Goal: Obtain resource: Download file/media

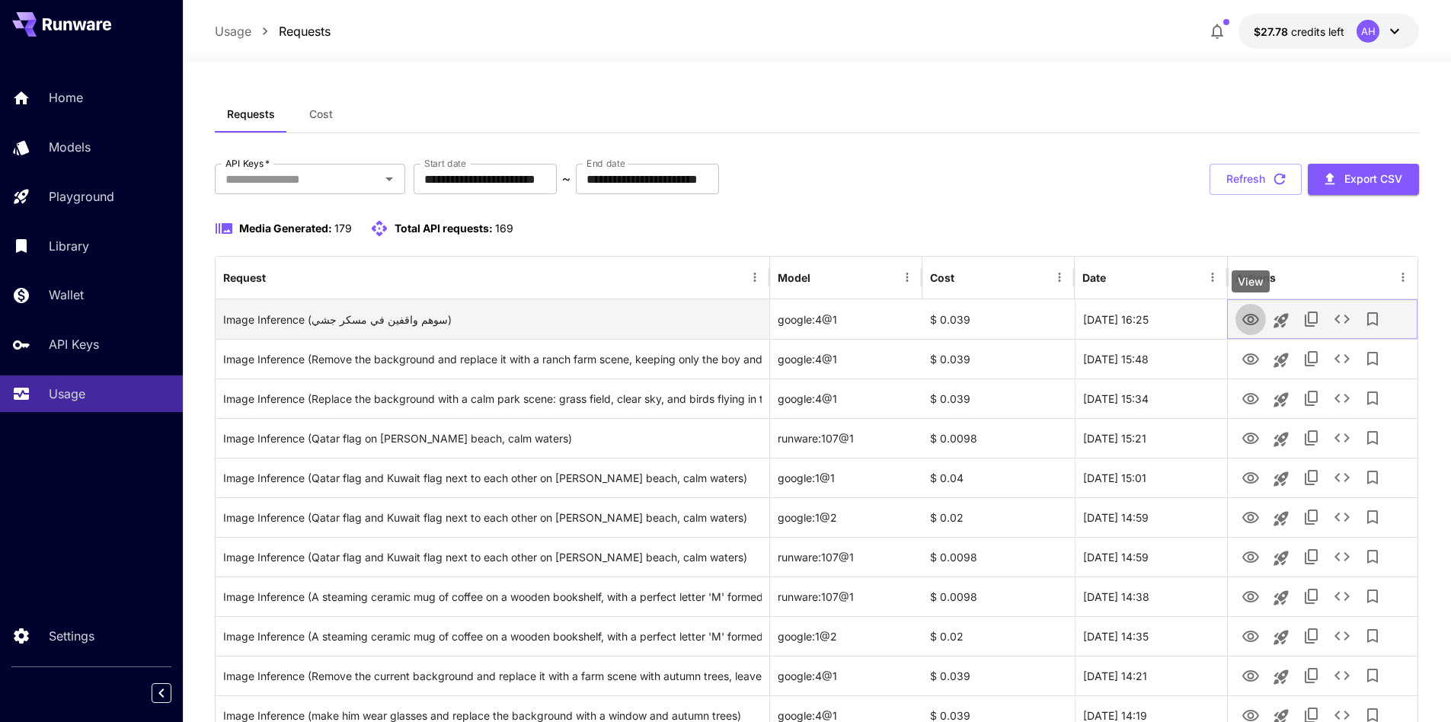
click at [1246, 308] on button "View" at bounding box center [1250, 318] width 30 height 31
click at [1241, 319] on icon "View" at bounding box center [1250, 320] width 18 height 18
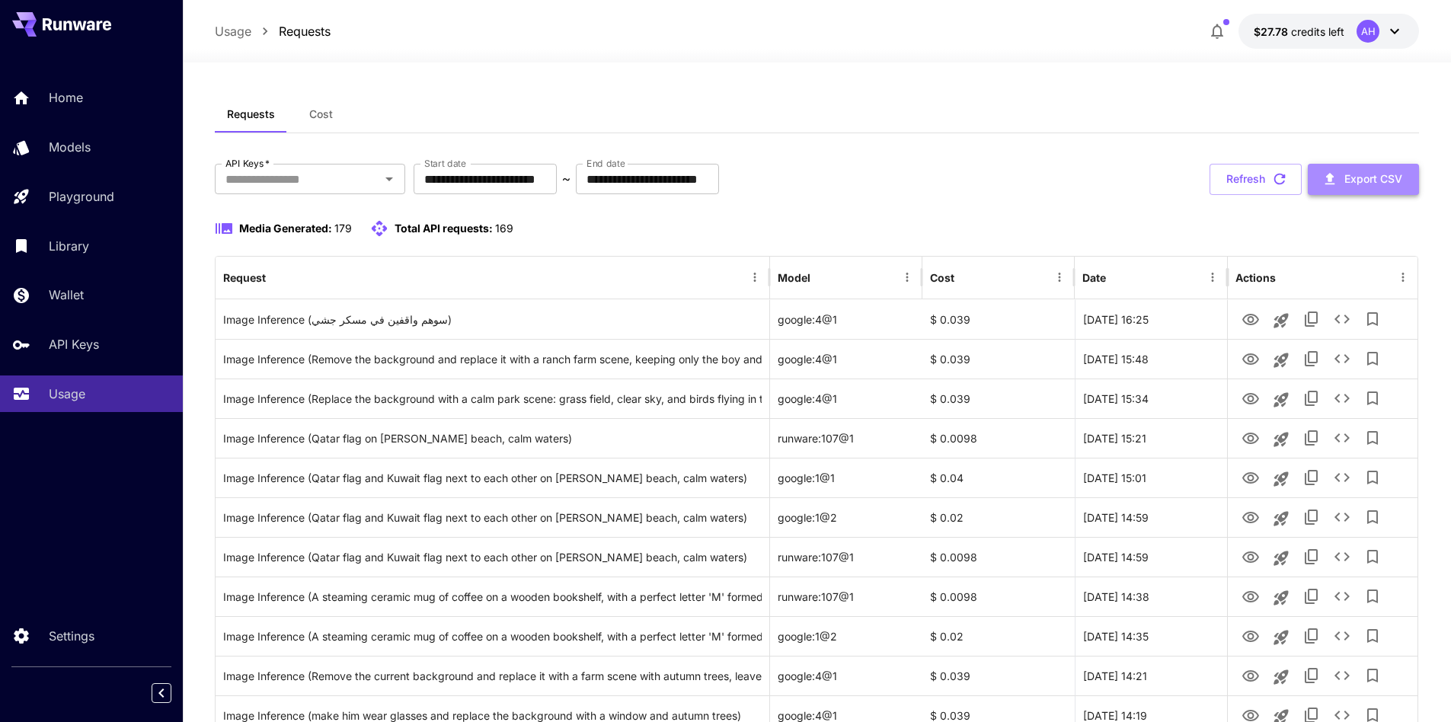
click at [1356, 181] on button "Export CSV" at bounding box center [1363, 179] width 111 height 31
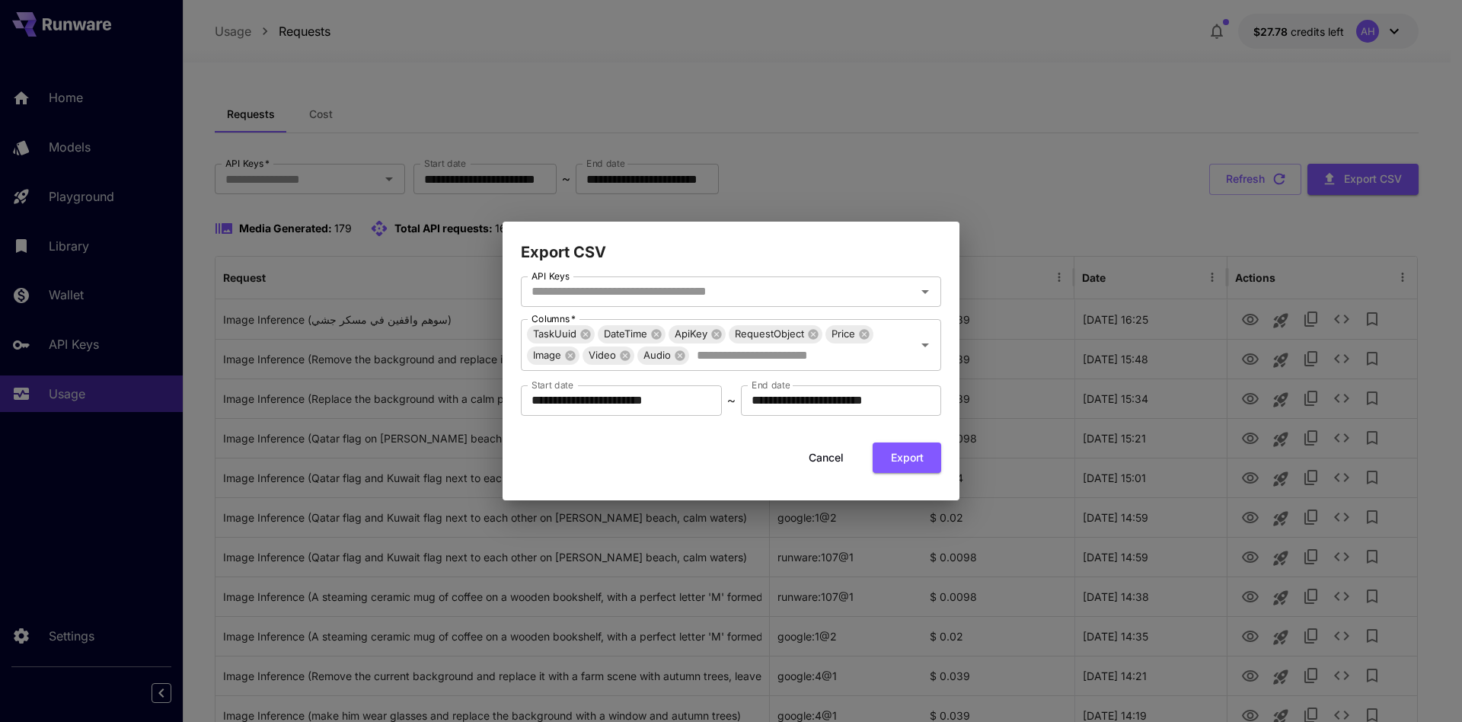
click at [834, 449] on button "Cancel" at bounding box center [826, 457] width 69 height 31
